Goal: Task Accomplishment & Management: Manage account settings

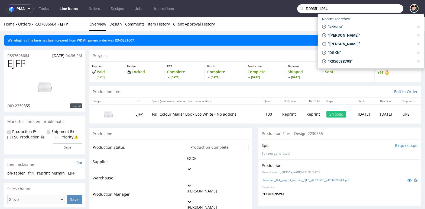
type input "R093511264"
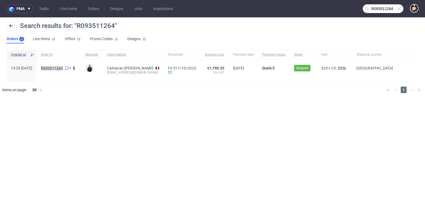
click at [60, 66] on mark "R093511264" at bounding box center [52, 68] width 22 height 4
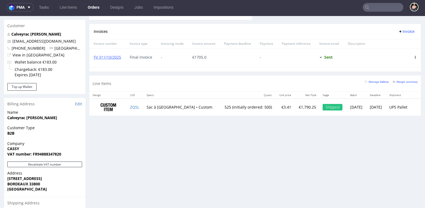
scroll to position [279, 0]
click at [397, 80] on small "Margin summary" at bounding box center [405, 81] width 25 height 3
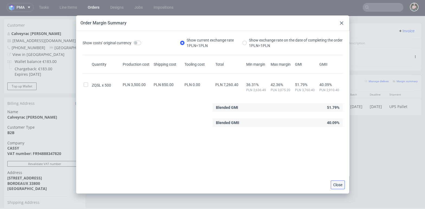
click at [333, 187] on span "Close" at bounding box center [337, 185] width 9 height 4
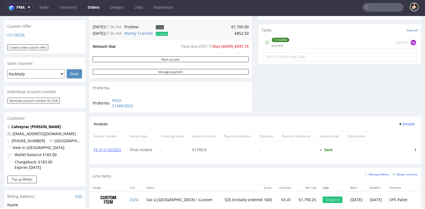
scroll to position [186, 0]
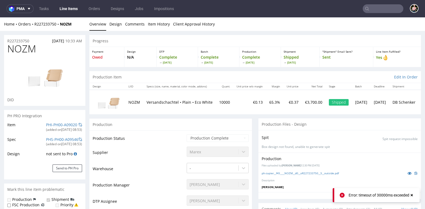
click at [412, 195] on use at bounding box center [412, 195] width 2 height 2
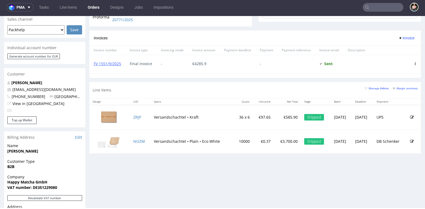
scroll to position [224, 0]
click at [410, 140] on icon at bounding box center [412, 142] width 4 height 4
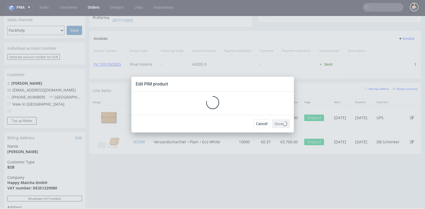
scroll to position [0, 0]
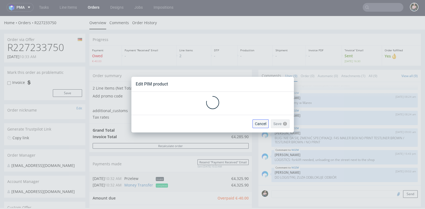
click at [262, 124] on span "Cancel" at bounding box center [260, 124] width 11 height 4
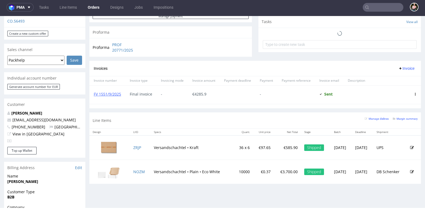
scroll to position [195, 0]
click at [404, 117] on small "Margin summary" at bounding box center [405, 118] width 25 height 3
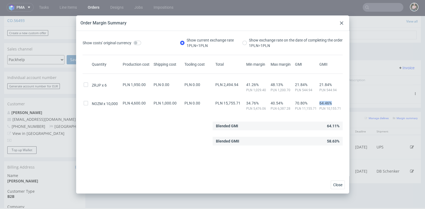
drag, startPoint x: 319, startPoint y: 102, endPoint x: 334, endPoint y: 102, distance: 15.2
click at [334, 102] on div "64.46% PLN 10,155.71" at bounding box center [331, 106] width 24 height 10
copy span "64.46%"
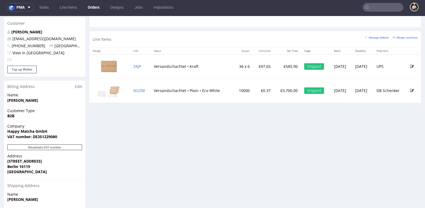
scroll to position [276, 0]
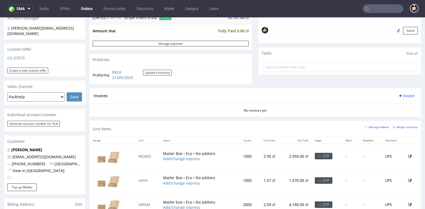
scroll to position [183, 0]
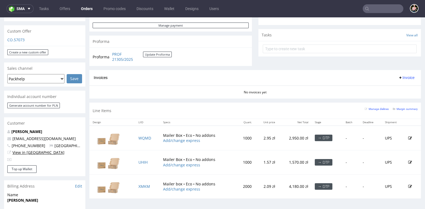
click at [30, 150] on link "View in [GEOGRAPHIC_DATA]" at bounding box center [38, 152] width 52 height 5
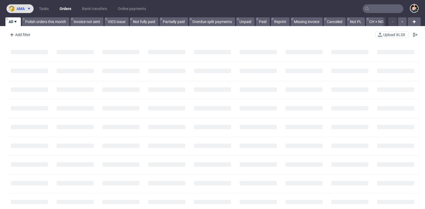
click at [21, 8] on span "ama" at bounding box center [21, 9] width 8 height 4
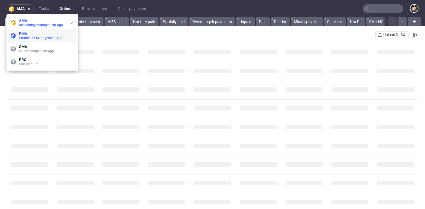
click at [26, 32] on span "PMA" at bounding box center [23, 33] width 8 height 4
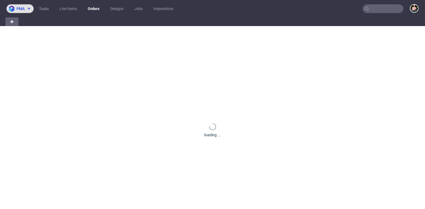
click at [24, 12] on button "pma" at bounding box center [20, 8] width 27 height 9
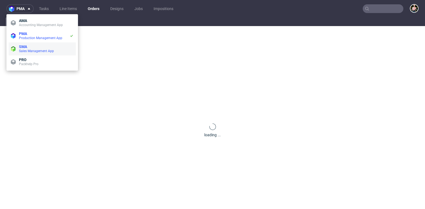
click at [24, 46] on span "SMA" at bounding box center [23, 46] width 8 height 4
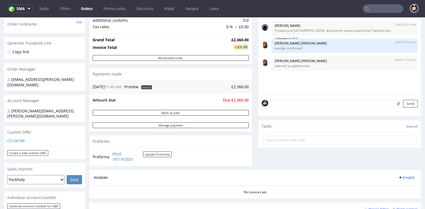
scroll to position [87, 0]
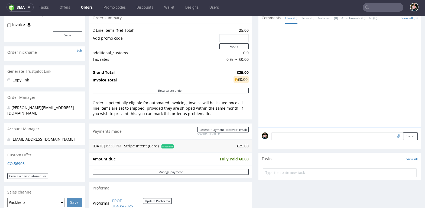
scroll to position [55, 0]
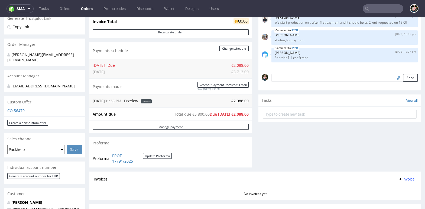
scroll to position [110, 0]
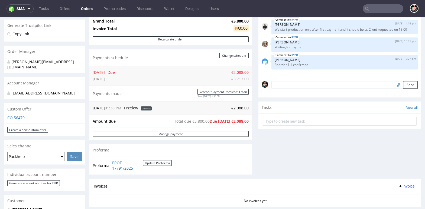
click at [284, 85] on textarea at bounding box center [345, 85] width 146 height 8
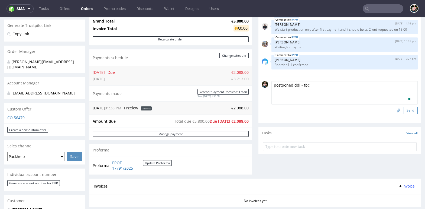
type textarea "postponed ddl - tbc"
click at [406, 112] on button "Send" at bounding box center [410, 111] width 15 height 8
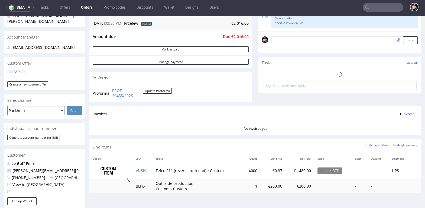
scroll to position [150, 0]
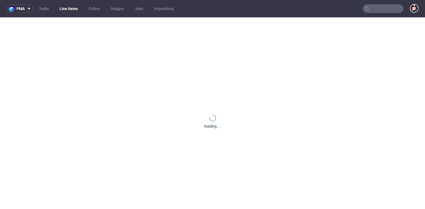
scroll to position [23, 0]
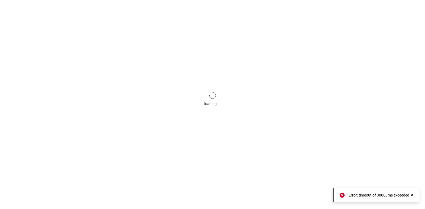
click at [412, 195] on use at bounding box center [412, 195] width 2 height 2
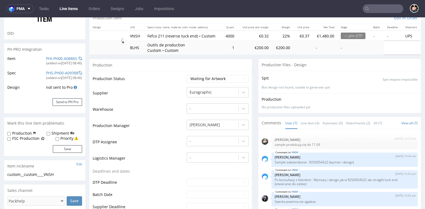
scroll to position [55, 0]
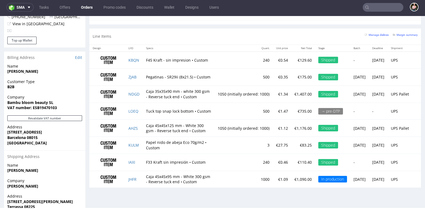
scroll to position [315, 0]
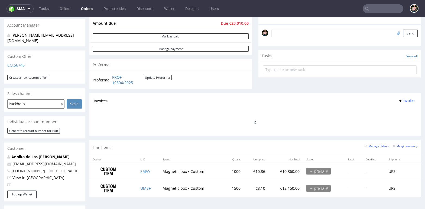
scroll to position [157, 0]
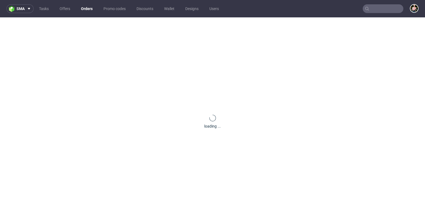
scroll to position [23, 0]
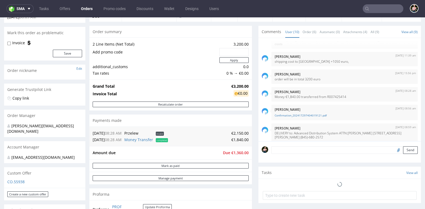
scroll to position [39, 0]
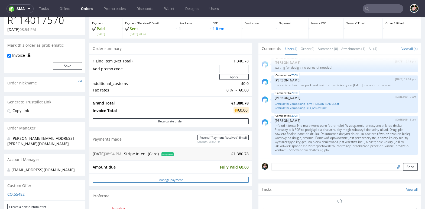
scroll to position [28, 0]
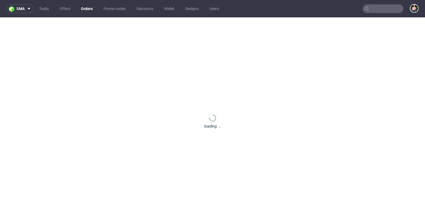
scroll to position [23, 0]
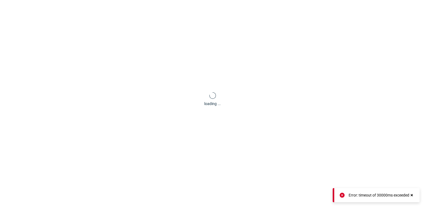
click at [414, 196] on icon at bounding box center [412, 195] width 5 height 4
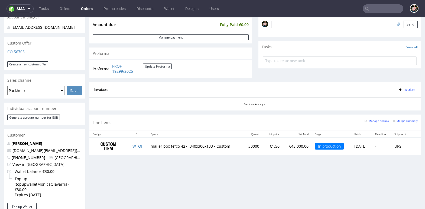
scroll to position [171, 0]
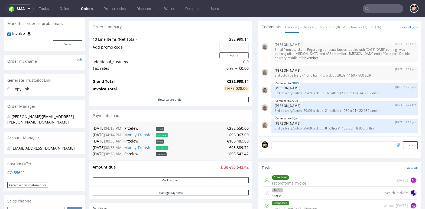
scroll to position [50, 0]
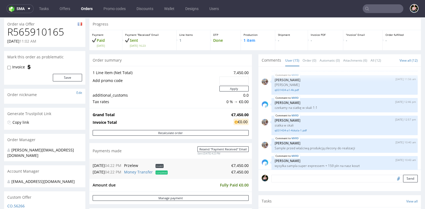
scroll to position [17, 0]
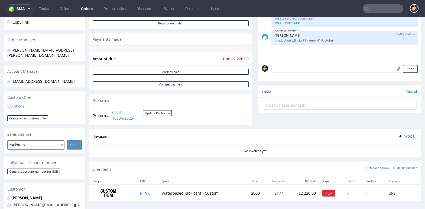
scroll to position [147, 0]
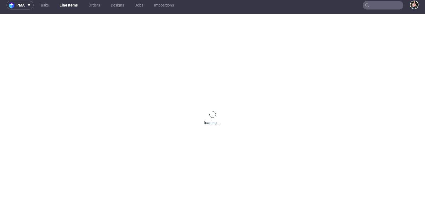
scroll to position [13, 0]
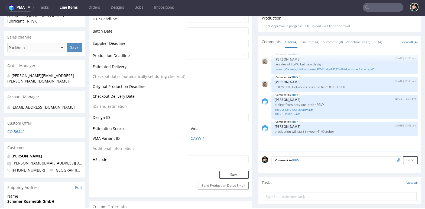
scroll to position [204, 0]
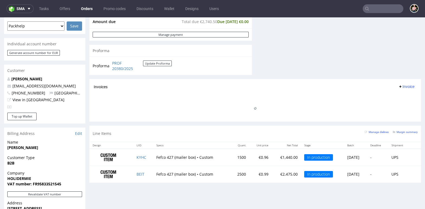
scroll to position [195, 0]
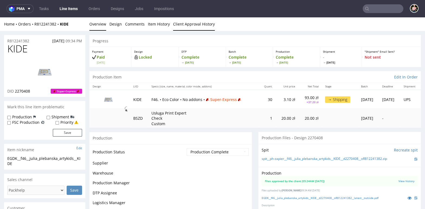
click at [193, 22] on link "Client Approval History" at bounding box center [194, 23] width 42 height 13
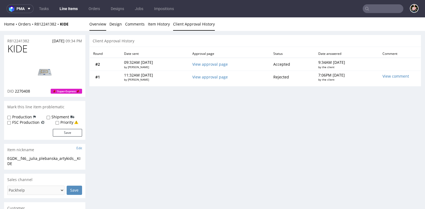
click at [99, 24] on link "Overview" at bounding box center [97, 23] width 17 height 13
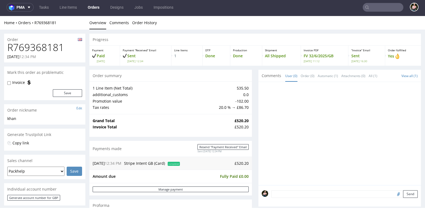
scroll to position [1, 0]
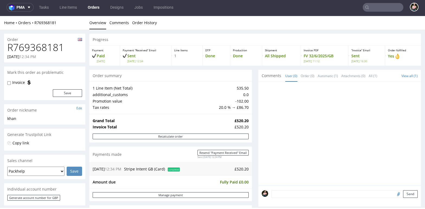
click at [370, 6] on input "text" at bounding box center [383, 7] width 41 height 9
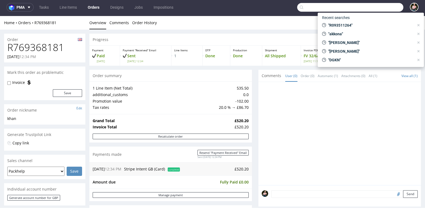
paste input "R680253198"
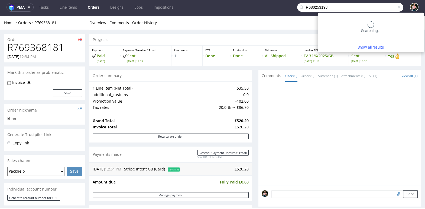
type input "R680253198"
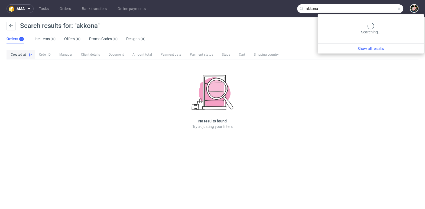
click at [402, 9] on input "akkona" at bounding box center [350, 8] width 106 height 9
click at [397, 9] on span at bounding box center [399, 9] width 4 height 4
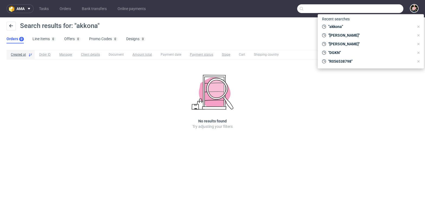
click at [392, 9] on input "text" at bounding box center [350, 8] width 106 height 9
paste input "iuseppe@commercialemoda.it"
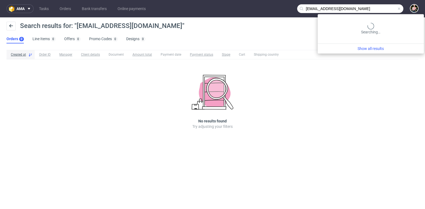
click at [369, 8] on input "iuseppe@commercialemoda.it" at bounding box center [350, 8] width 106 height 9
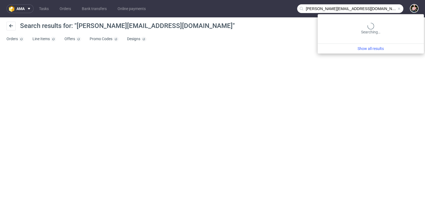
click at [379, 12] on input "giuseppe@commercialemoda.it" at bounding box center [350, 8] width 106 height 9
click at [319, 8] on input "giuseppe@commercialemoda.it" at bounding box center [350, 8] width 106 height 9
drag, startPoint x: 321, startPoint y: 8, endPoint x: 293, endPoint y: 7, distance: 28.5
click at [293, 7] on nav "ama Tasks Orders Bank transfers Online payments giuseppe@commercialemoda.it" at bounding box center [212, 8] width 425 height 17
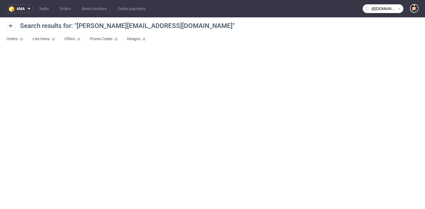
type input "@commercialemoda.it"
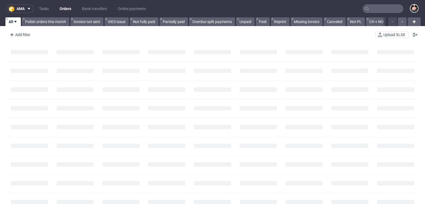
click at [387, 5] on input "text" at bounding box center [383, 8] width 41 height 9
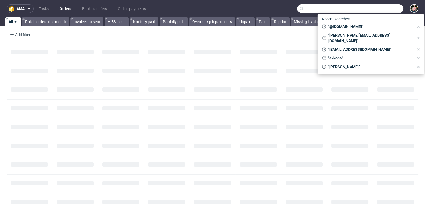
paste input "R485735143"
type input "R485735143"
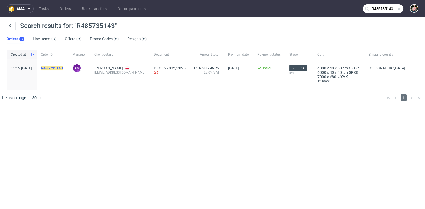
click at [61, 70] on mark "R485735143" at bounding box center [52, 68] width 22 height 4
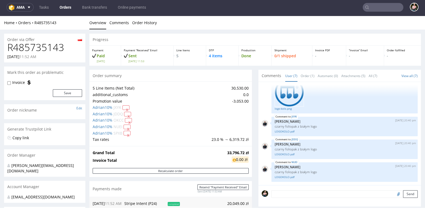
scroll to position [1, 0]
click at [379, 7] on input "text" at bounding box center [383, 7] width 41 height 9
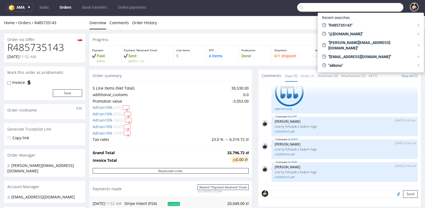
paste input "biuro@akkona.com"
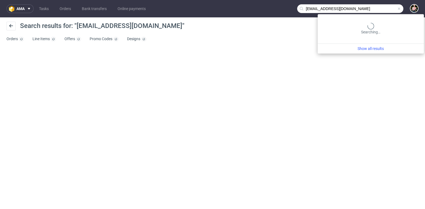
click at [383, 8] on input "biuro@akkona.com" at bounding box center [350, 8] width 106 height 9
type input "biuro@akkona.com"
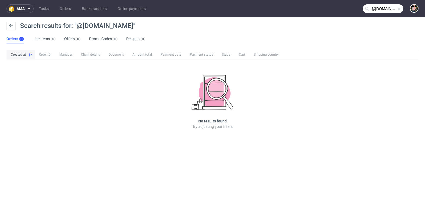
click at [400, 9] on span at bounding box center [399, 9] width 4 height 4
click at [393, 9] on input "text" at bounding box center [383, 8] width 41 height 9
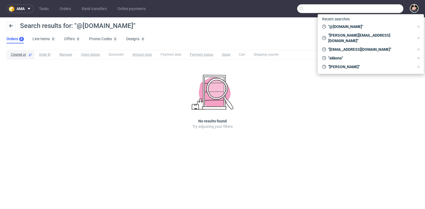
paste input "bcm-goodies"
type input "bcm-goodies"
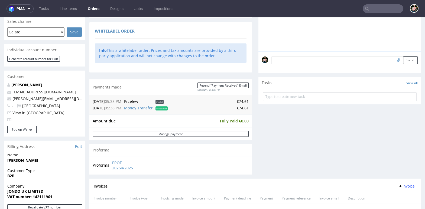
scroll to position [135, 0]
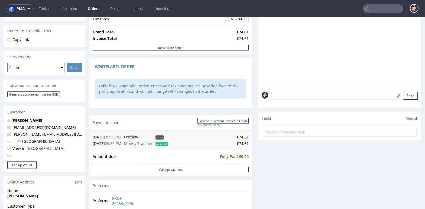
scroll to position [134, 0]
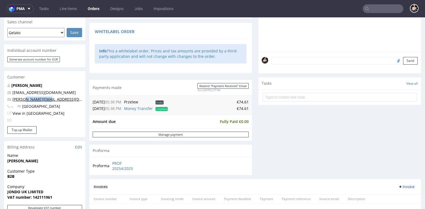
drag, startPoint x: 50, startPoint y: 99, endPoint x: 25, endPoint y: 100, distance: 24.7
click at [25, 100] on p "harry@Jondo.co.uk" at bounding box center [44, 99] width 75 height 5
click at [373, 10] on input "text" at bounding box center [383, 8] width 41 height 9
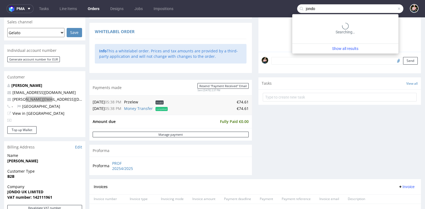
type input "jondo"
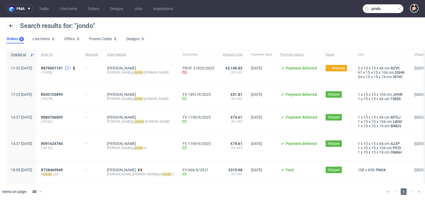
click at [400, 9] on span at bounding box center [399, 9] width 4 height 4
click at [392, 9] on input "text" at bounding box center [383, 8] width 41 height 9
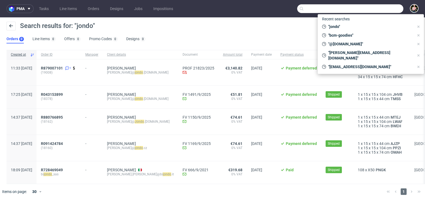
paste input "R680253198"
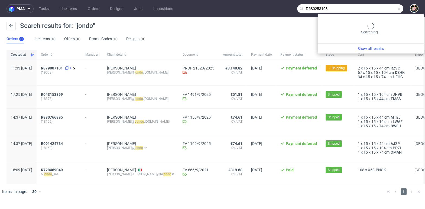
type input "R680253198"
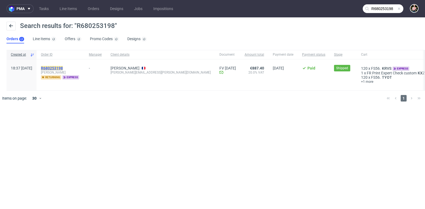
click at [60, 69] on mark "R680253198" at bounding box center [52, 68] width 22 height 4
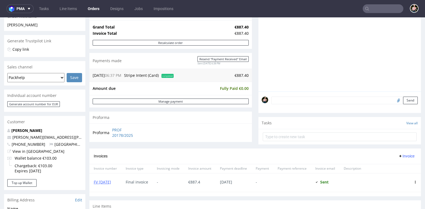
scroll to position [95, 0]
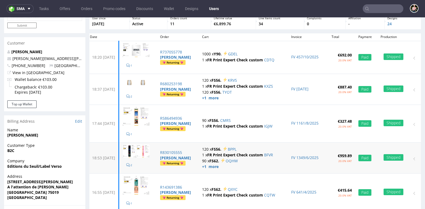
scroll to position [30, 0]
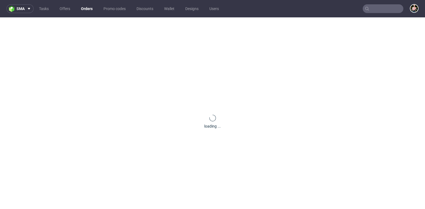
scroll to position [23, 0]
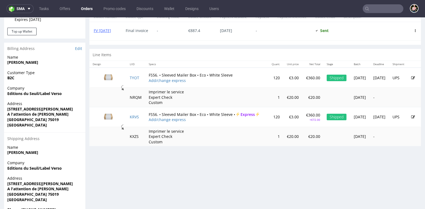
scroll to position [242, 0]
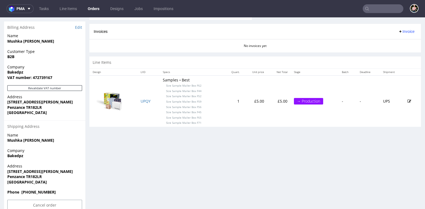
scroll to position [264, 0]
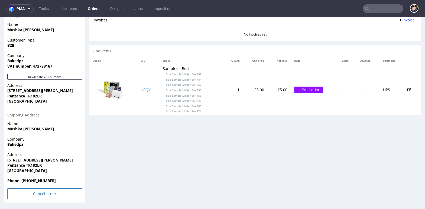
click at [38, 194] on input "Cancel order" at bounding box center [44, 193] width 75 height 11
click at [38, 178] on link "Yes" at bounding box center [36, 179] width 15 height 8
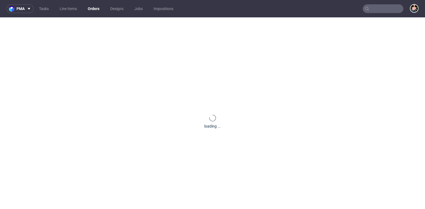
scroll to position [0, 0]
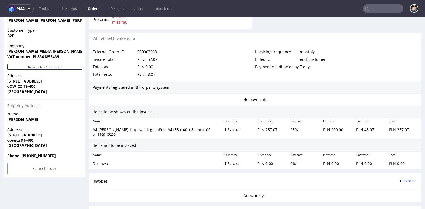
scroll to position [309, 0]
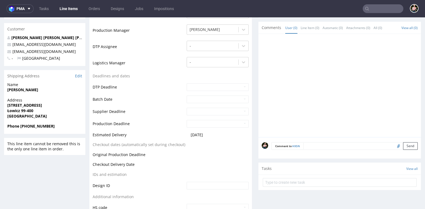
scroll to position [139, 0]
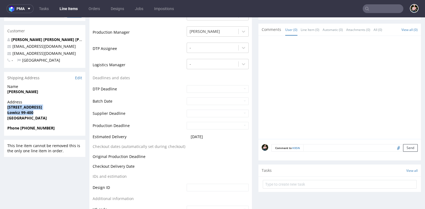
drag, startPoint x: 40, startPoint y: 112, endPoint x: 4, endPoint y: 107, distance: 36.4
click at [4, 107] on div "Address Włókiennicza 18 Łowicz 99-400 Poland" at bounding box center [44, 112] width 81 height 26
copy p "Włókiennicza 18 Łowicz 99-400"
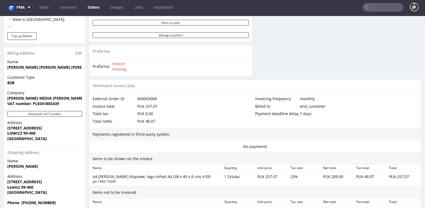
scroll to position [229, 0]
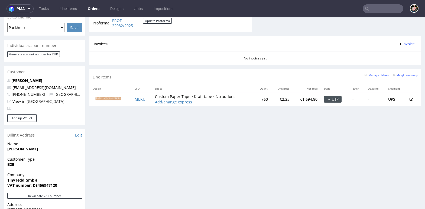
scroll to position [244, 0]
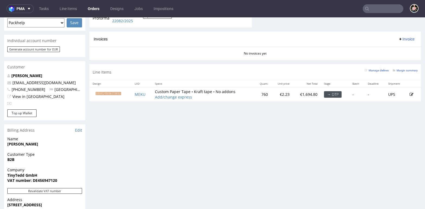
click at [105, 93] on img at bounding box center [108, 93] width 27 height 4
